Goal: Use online tool/utility: Utilize a website feature to perform a specific function

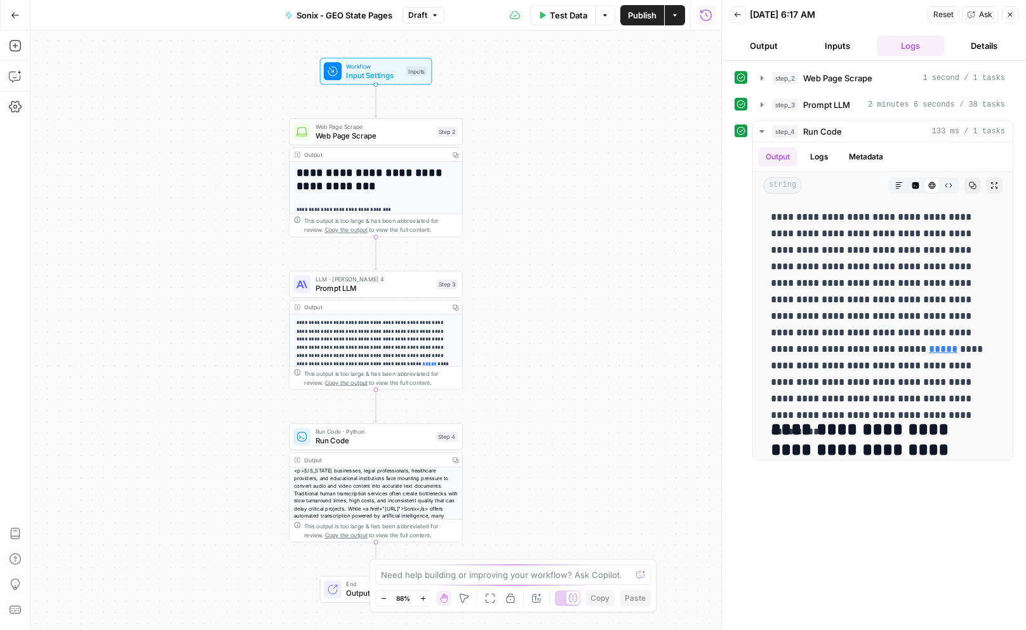
scroll to position [77, 0]
click at [391, 287] on span "Prompt LLM" at bounding box center [374, 288] width 117 height 11
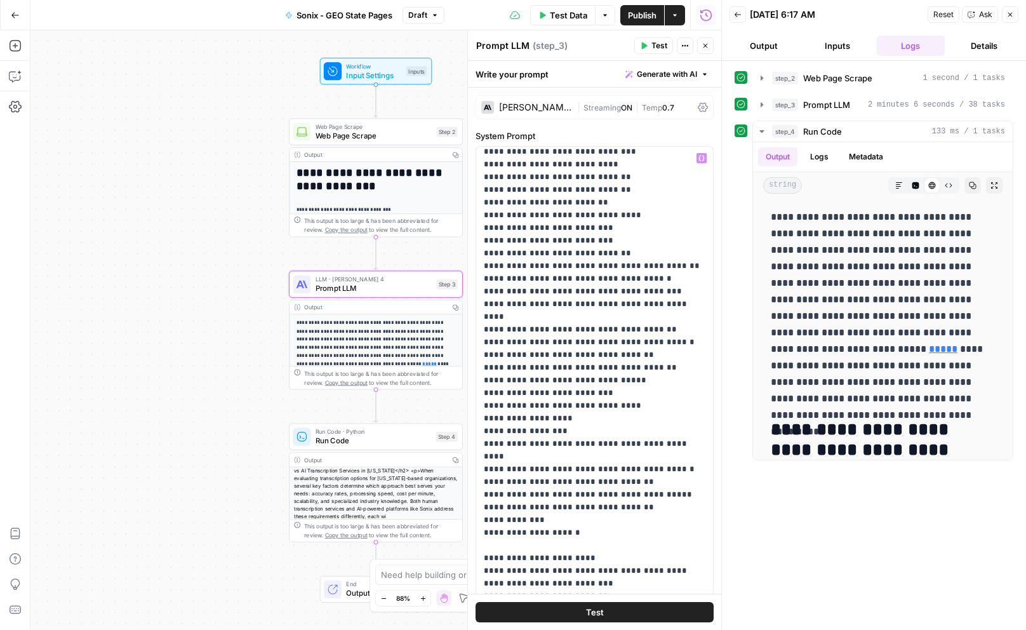
scroll to position [2576, 0]
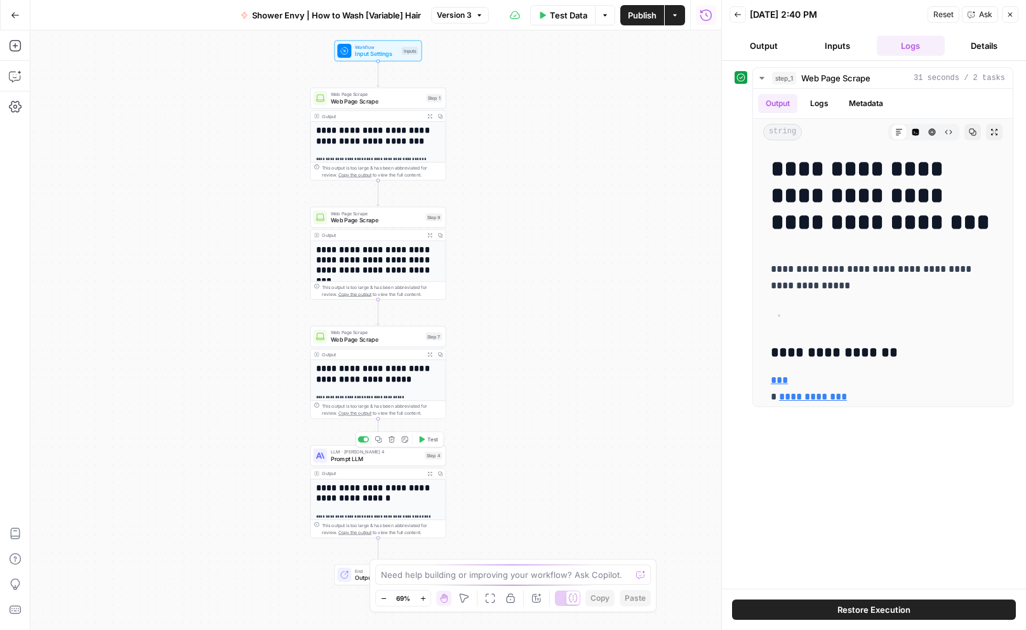
click at [381, 460] on span "Prompt LLM" at bounding box center [376, 458] width 91 height 9
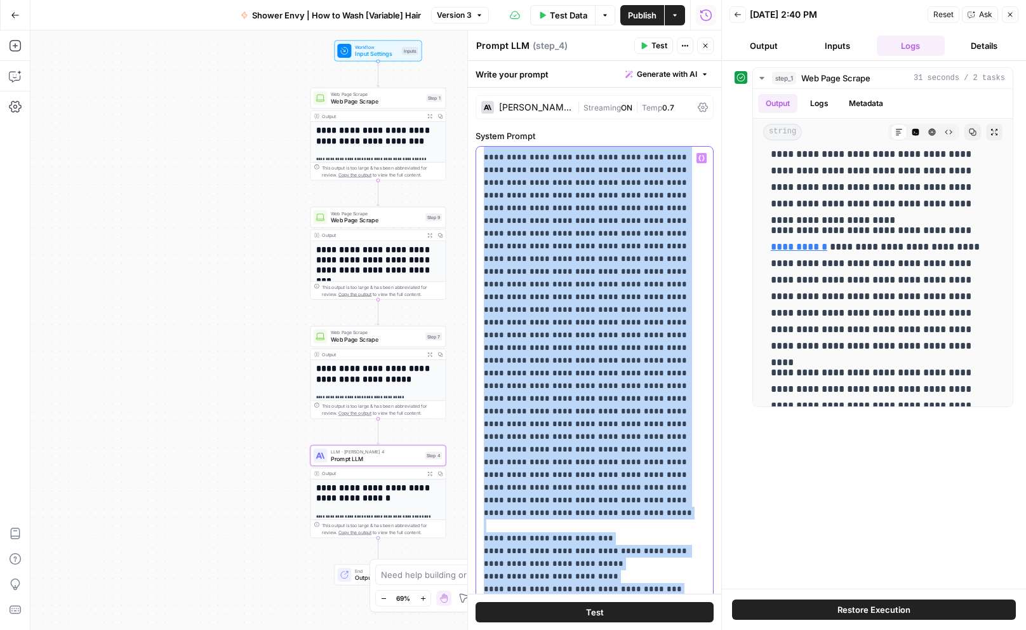
scroll to position [23, 0]
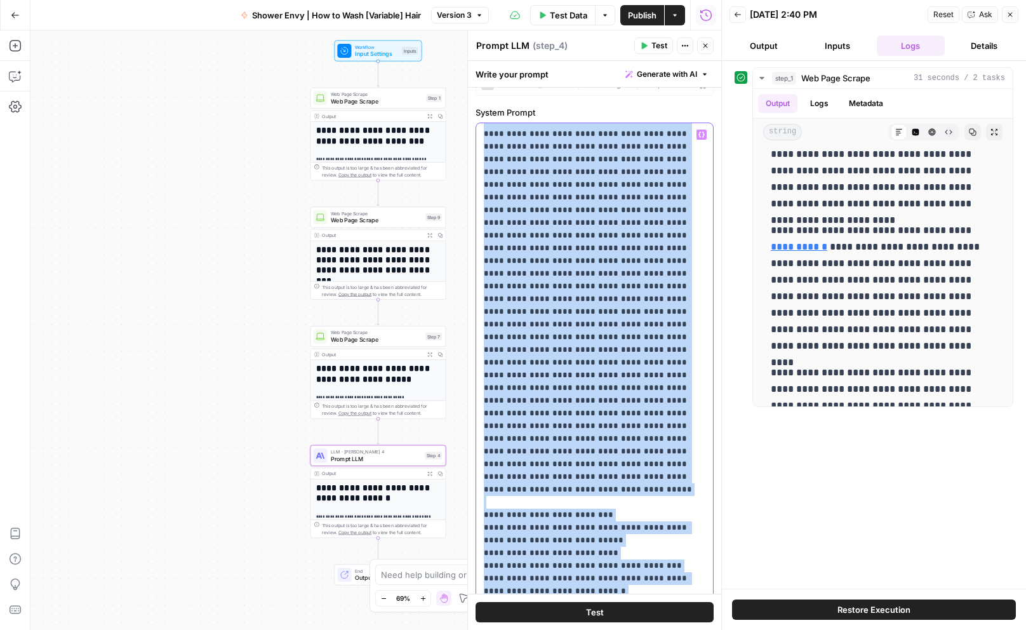
drag, startPoint x: 484, startPoint y: 333, endPoint x: 648, endPoint y: 503, distance: 236.3
copy p "**********"
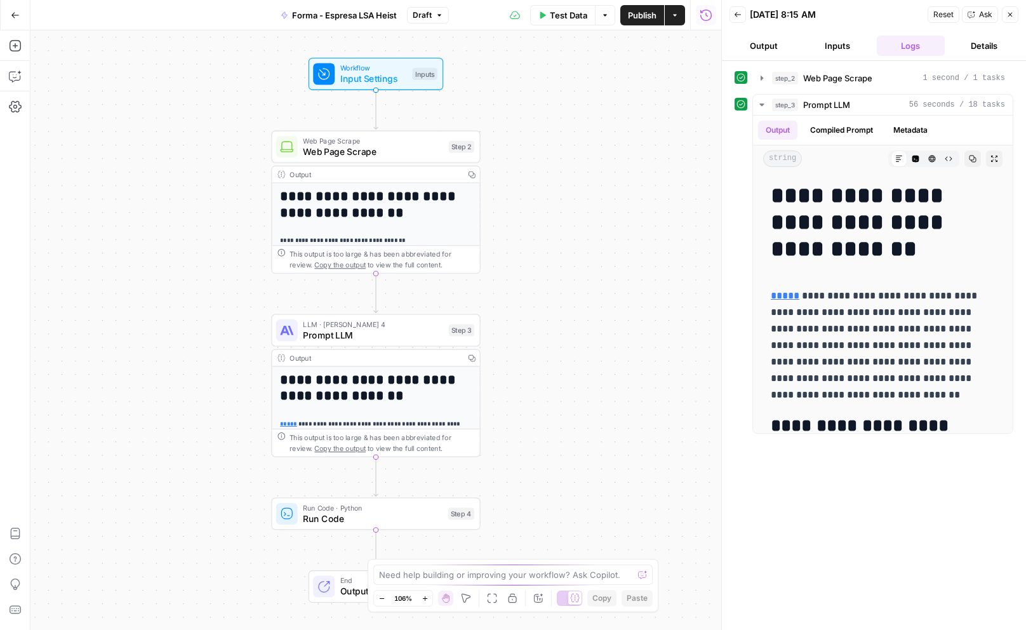
click at [396, 330] on span "Prompt LLM" at bounding box center [373, 334] width 140 height 13
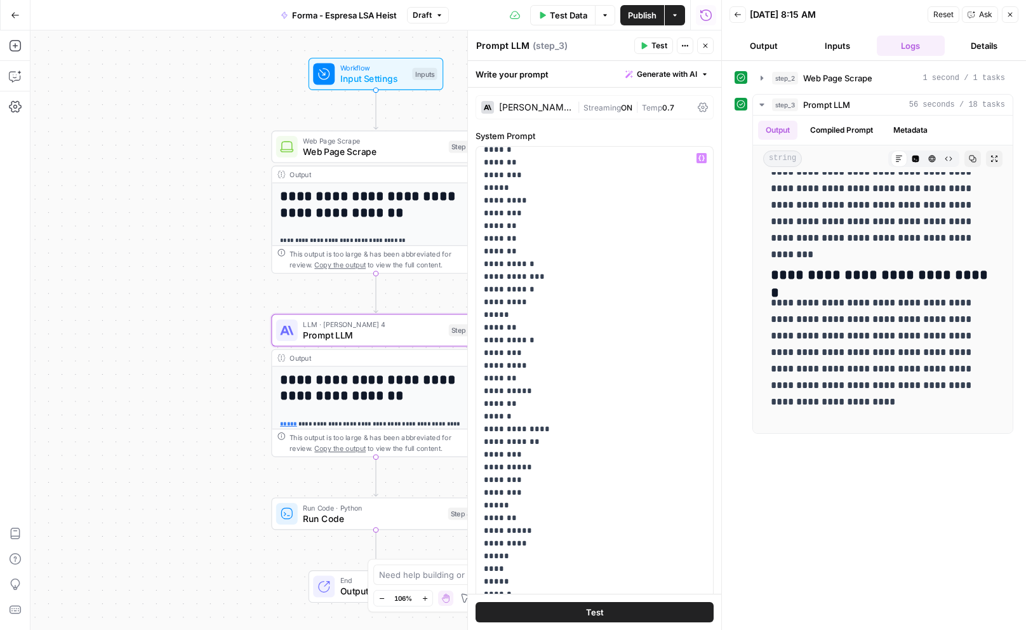
scroll to position [62, 0]
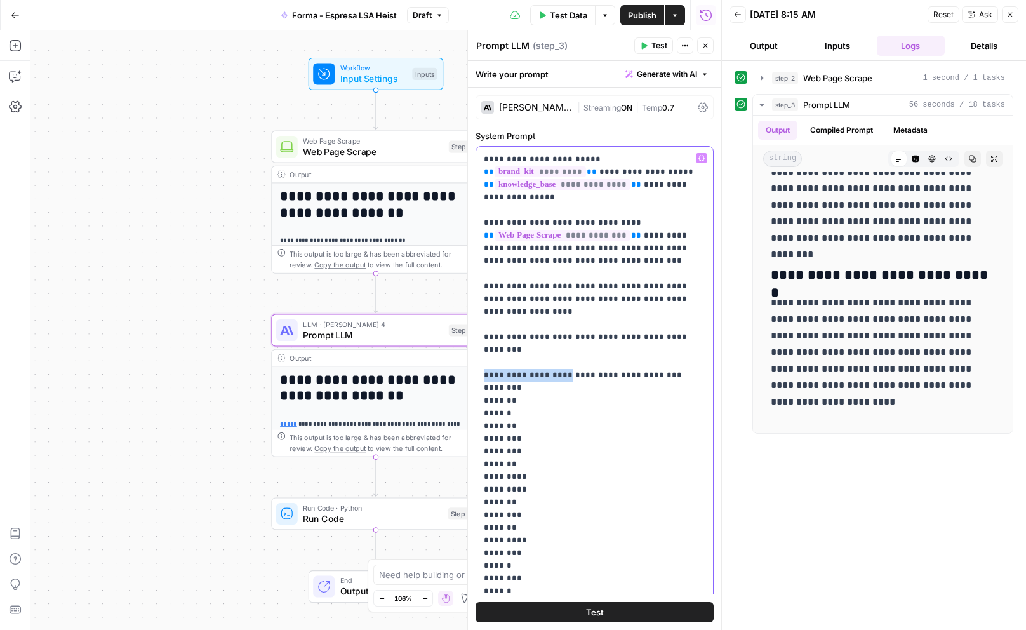
drag, startPoint x: 575, startPoint y: 365, endPoint x: 486, endPoint y: 365, distance: 88.9
copy p "**********"
